Goal: Information Seeking & Learning: Learn about a topic

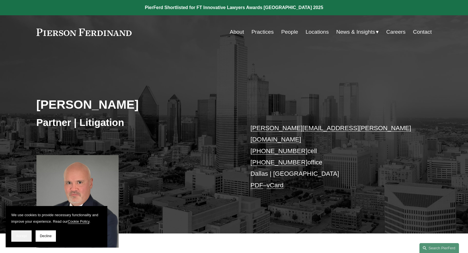
click at [25, 238] on button "Accept" at bounding box center [21, 235] width 20 height 11
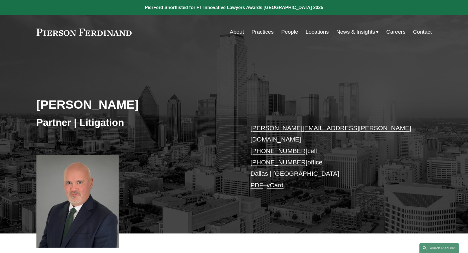
click at [261, 32] on link "Practices" at bounding box center [262, 32] width 22 height 11
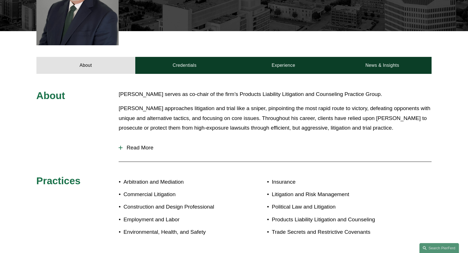
scroll to position [188, 0]
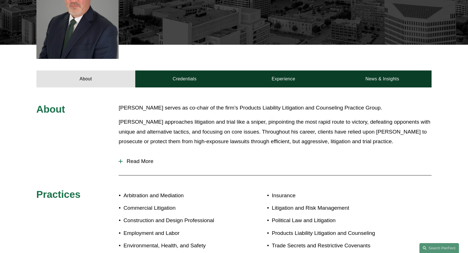
click at [117, 150] on div "About Mr. Pollard serves as co-chair of the firm’s Products Liability Litigatio…" at bounding box center [234, 184] width 468 height 162
click at [123, 157] on button "Read More" at bounding box center [275, 161] width 313 height 15
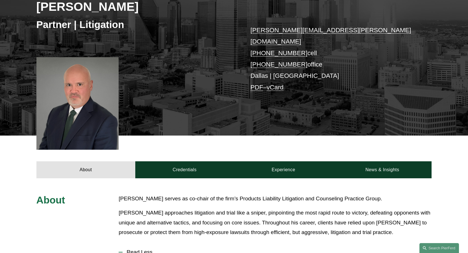
scroll to position [74, 0]
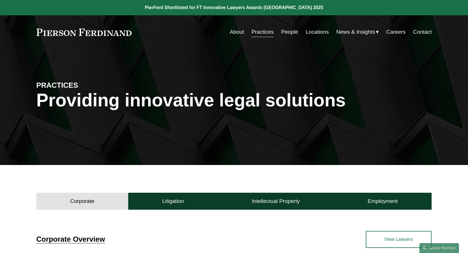
click at [235, 32] on link "About" at bounding box center [237, 32] width 14 height 11
